Goal: Transaction & Acquisition: Purchase product/service

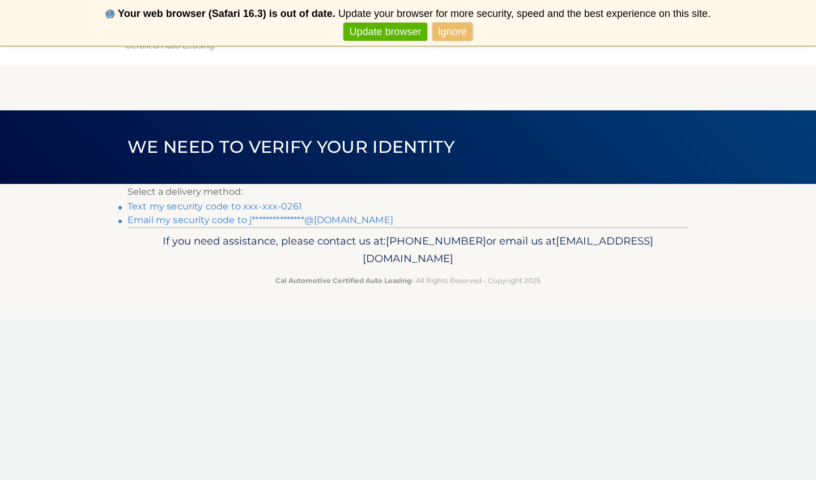
click at [449, 39] on link "Ignore" at bounding box center [452, 32] width 40 height 19
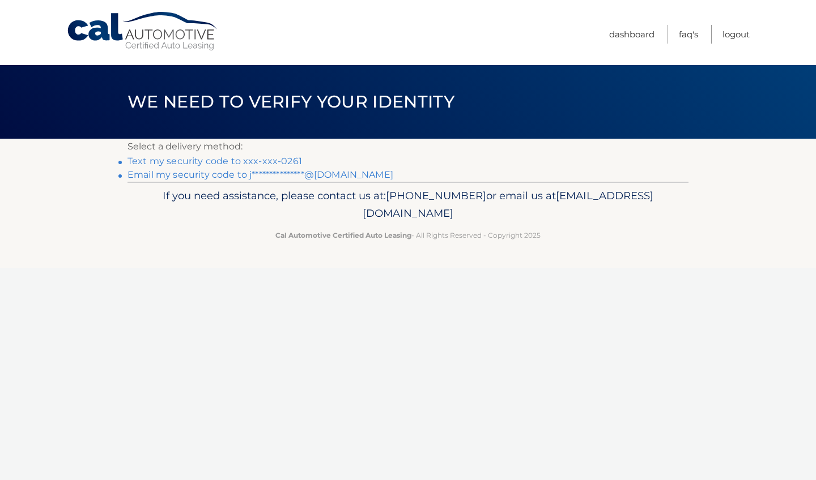
click at [287, 165] on link "Text my security code to xxx-xxx-0261" at bounding box center [214, 161] width 174 height 11
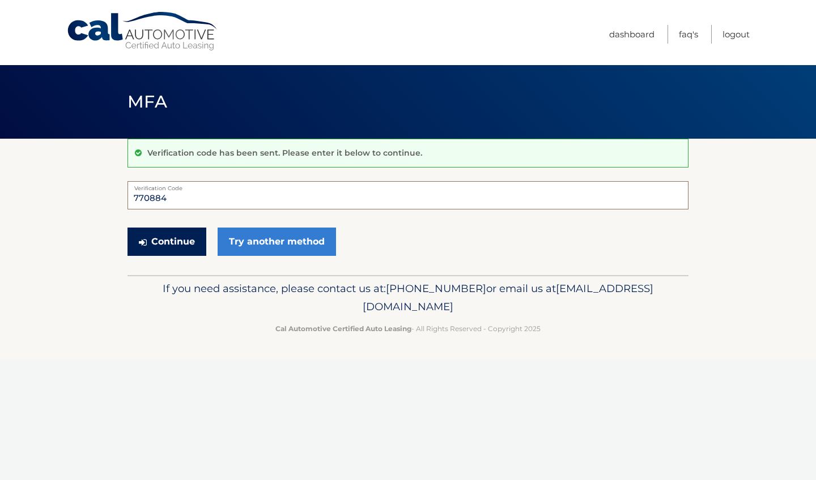
type input "770884"
click at [183, 234] on button "Continue" at bounding box center [166, 242] width 79 height 28
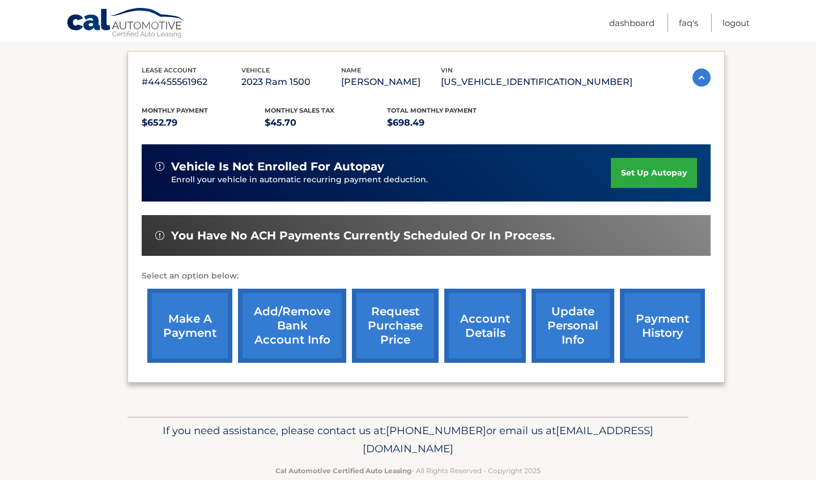
scroll to position [186, 0]
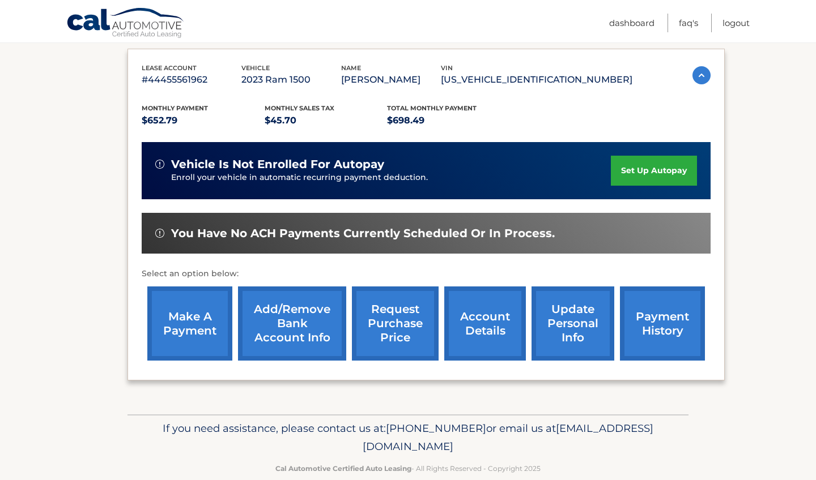
click at [183, 298] on link "make a payment" at bounding box center [189, 324] width 85 height 74
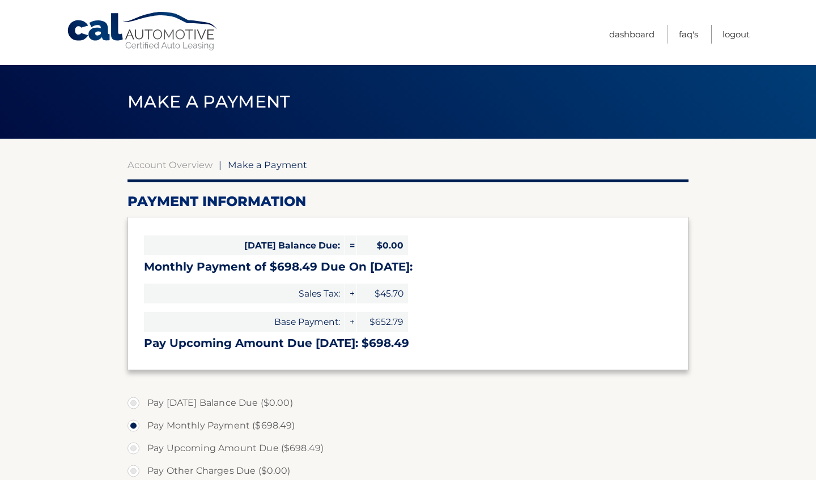
select select "ODgxOGYxZWItMjNhNC00MWQzLWJkZWItYTI5YWZhNDljYmNm"
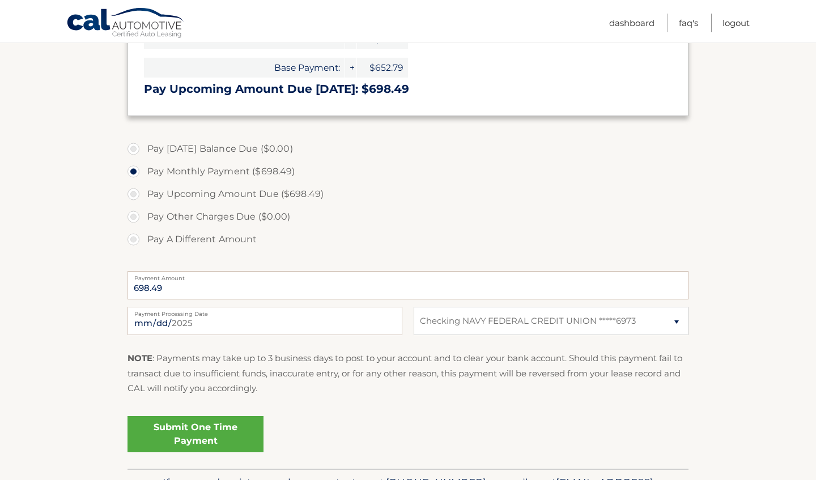
scroll to position [253, 0]
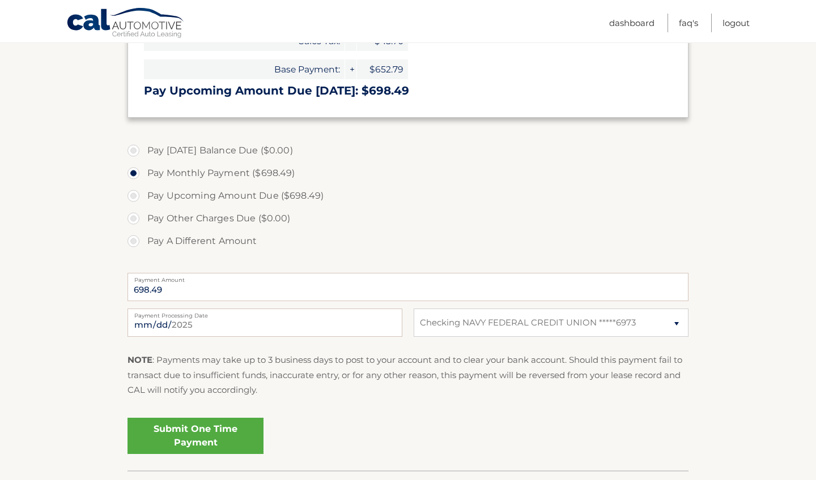
click at [185, 447] on link "Submit One Time Payment" at bounding box center [195, 436] width 136 height 36
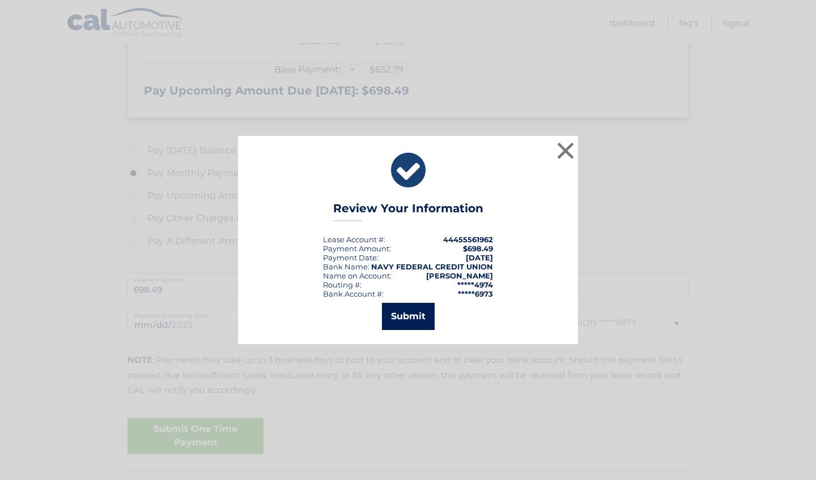
click at [396, 319] on button "Submit" at bounding box center [408, 316] width 53 height 27
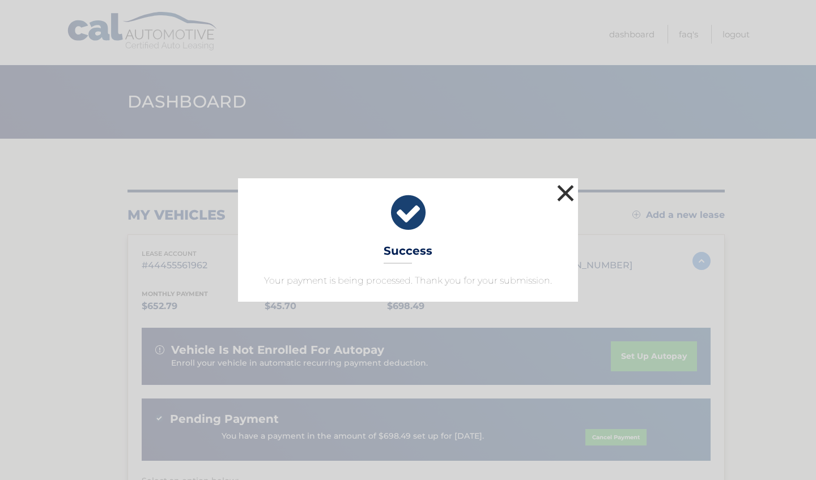
click at [568, 193] on button "×" at bounding box center [565, 193] width 23 height 23
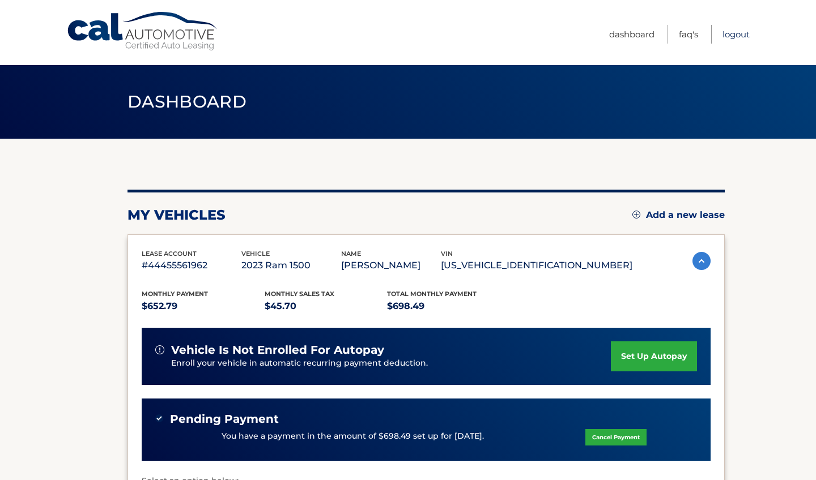
click at [732, 39] on link "Logout" at bounding box center [735, 34] width 27 height 19
